Goal: Task Accomplishment & Management: Manage account settings

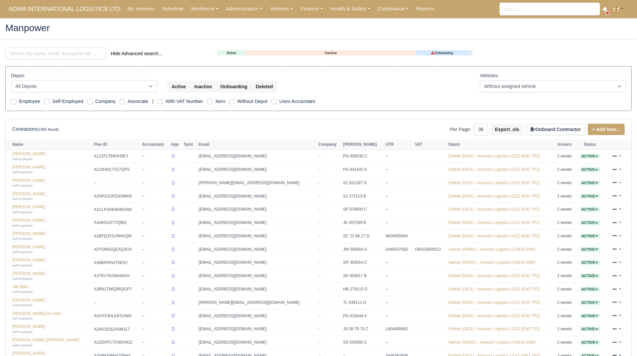
select select "25"
click at [301, 9] on link "Finance" at bounding box center [312, 8] width 30 height 13
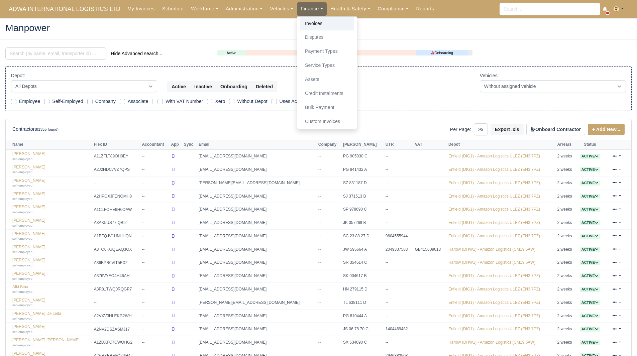
click at [304, 22] on link "Invoices" at bounding box center [327, 24] width 54 height 14
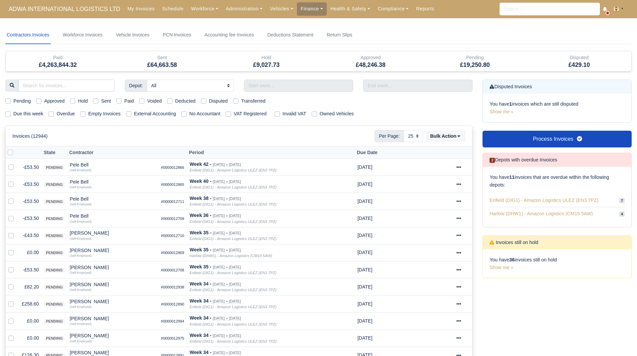
select select "25"
click at [230, 9] on link "Administration" at bounding box center [244, 8] width 44 height 13
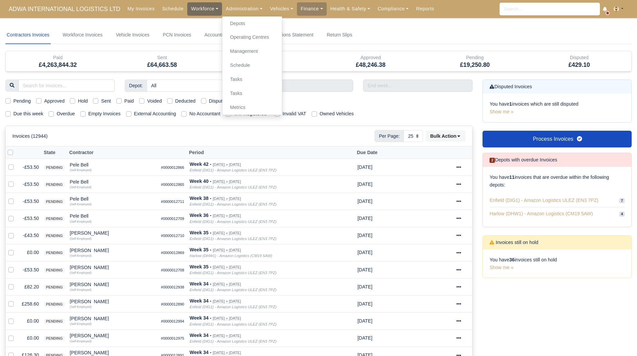
click at [192, 8] on link "Workforce" at bounding box center [204, 8] width 35 height 13
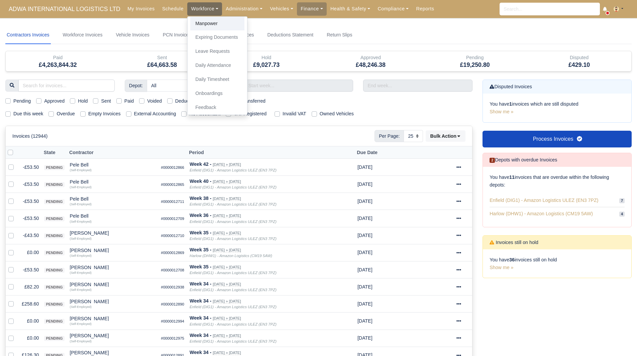
click at [191, 23] on link "Manpower" at bounding box center [217, 24] width 54 height 14
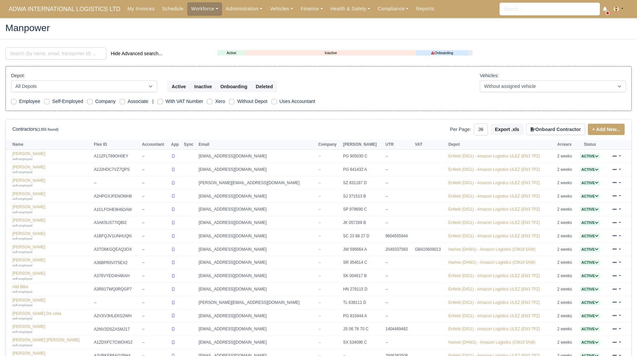
select select "25"
click at [73, 55] on input "search" at bounding box center [55, 53] width 101 height 12
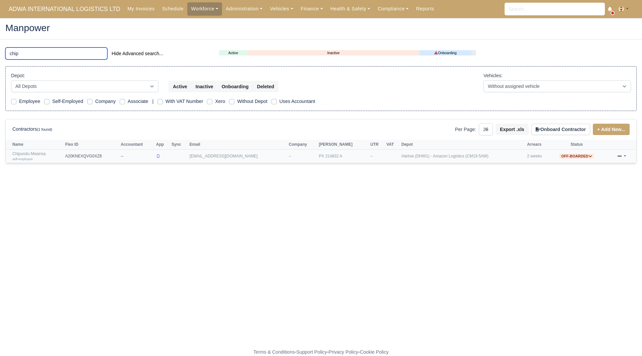
type input "chip"
click at [40, 152] on link "Chipundu Mwansa self-employed" at bounding box center [36, 156] width 49 height 10
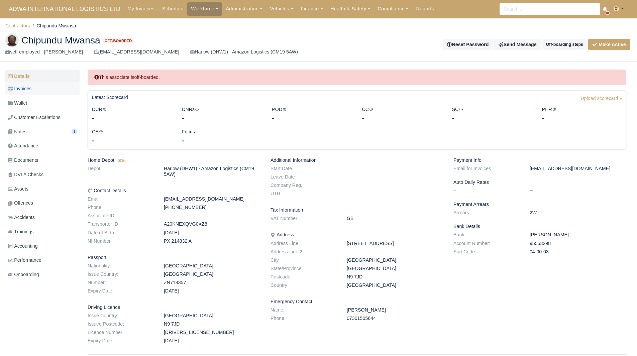
click at [44, 92] on link "Invoices" at bounding box center [42, 88] width 74 height 13
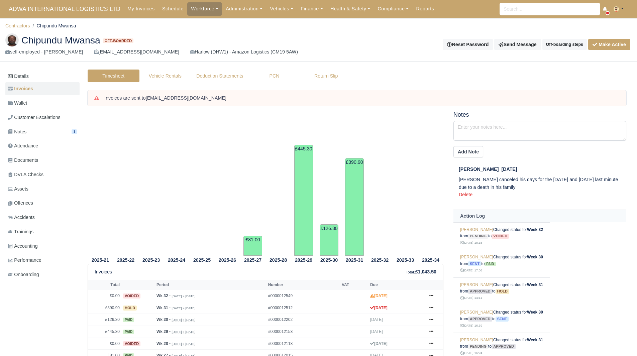
scroll to position [42, 0]
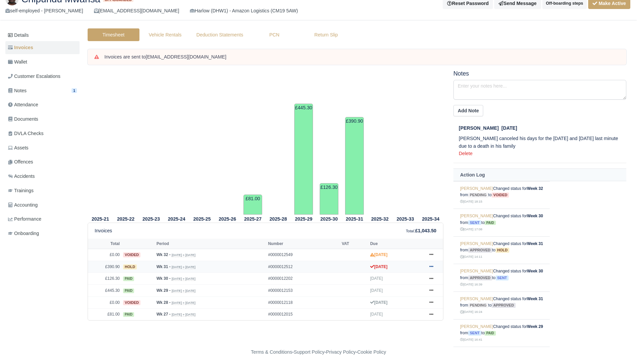
click at [434, 269] on link at bounding box center [431, 267] width 10 height 8
click at [415, 180] on link "Show Invoice" at bounding box center [405, 184] width 59 height 14
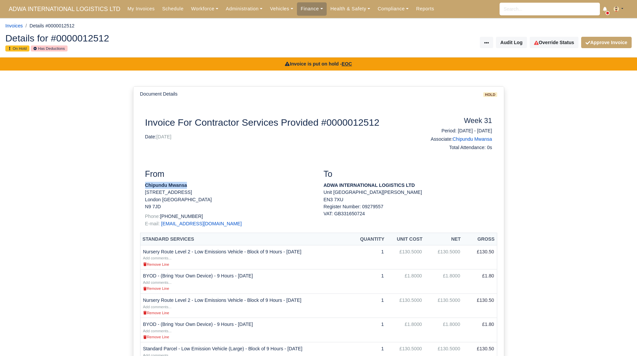
drag, startPoint x: 191, startPoint y: 186, endPoint x: 145, endPoint y: 184, distance: 45.8
click at [145, 184] on p "Chipundu Mwansa" at bounding box center [229, 185] width 168 height 7
copy strong "Chipundu Mwansa"
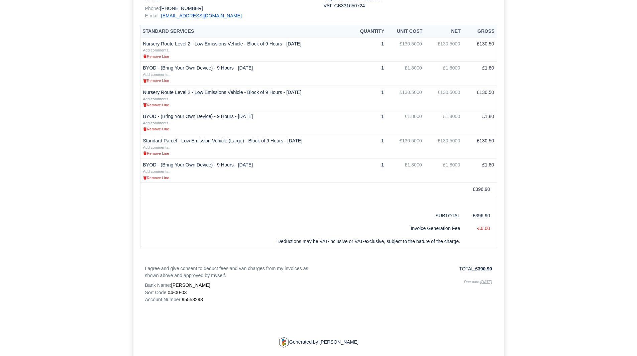
scroll to position [227, 0]
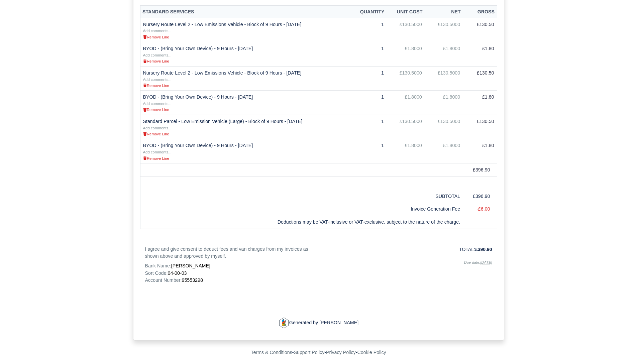
click at [195, 281] on span "95553298" at bounding box center [191, 279] width 21 height 5
copy span "95553298"
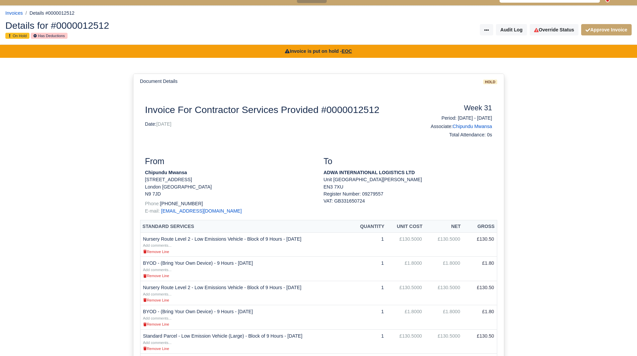
scroll to position [0, 0]
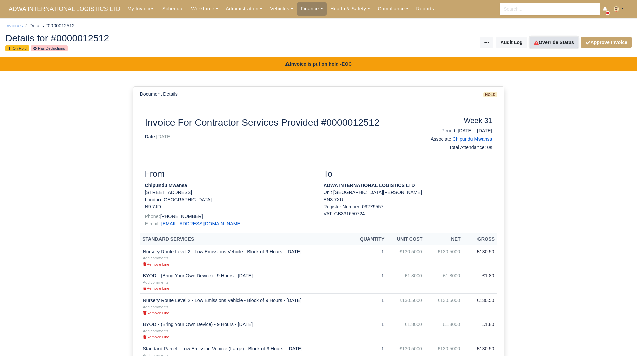
click at [571, 41] on link "Override Status" at bounding box center [553, 42] width 49 height 11
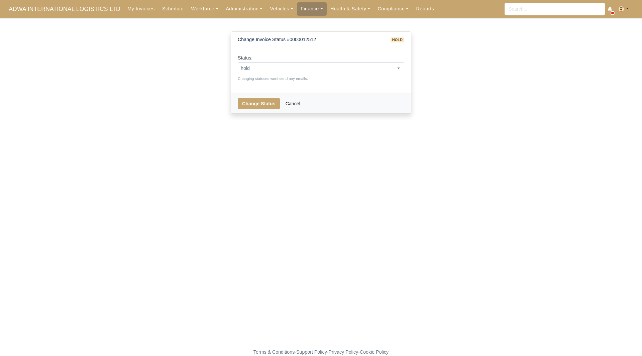
click at [265, 71] on span "hold" at bounding box center [321, 68] width 166 height 8
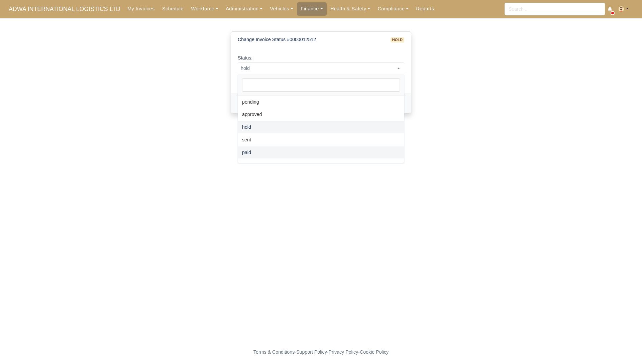
select select "paid"
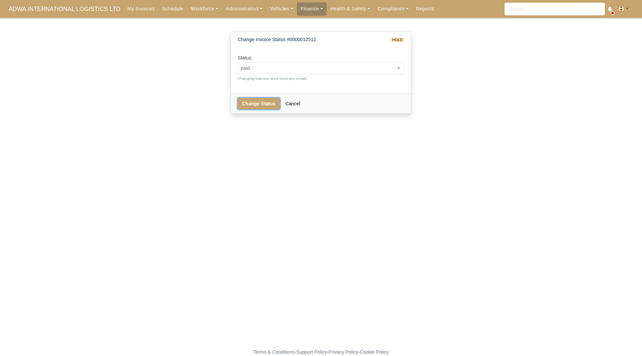
click at [264, 107] on button "Change Status" at bounding box center [259, 103] width 42 height 11
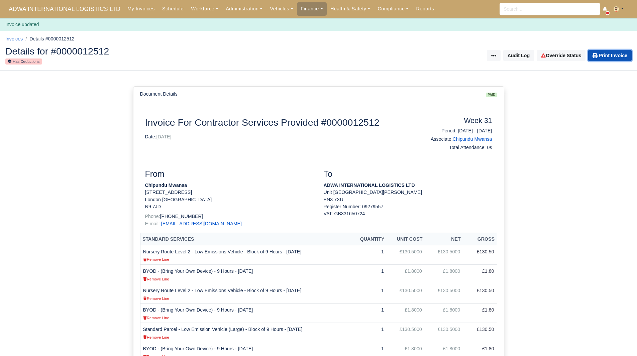
click at [598, 55] on link "Print Invoice" at bounding box center [609, 55] width 43 height 11
